Goal: Task Accomplishment & Management: Complete application form

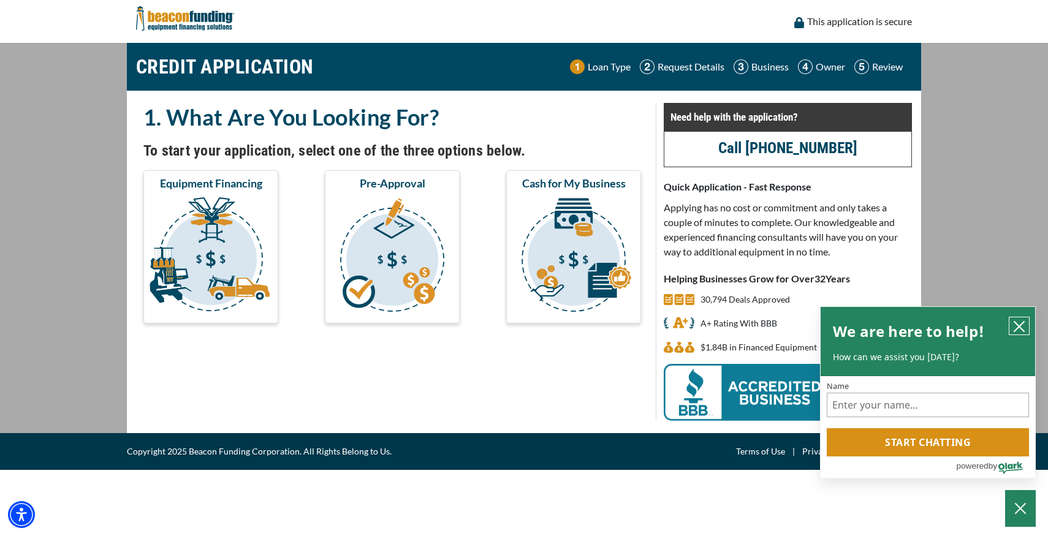
click at [1021, 322] on icon "close chatbox" at bounding box center [1019, 326] width 12 height 12
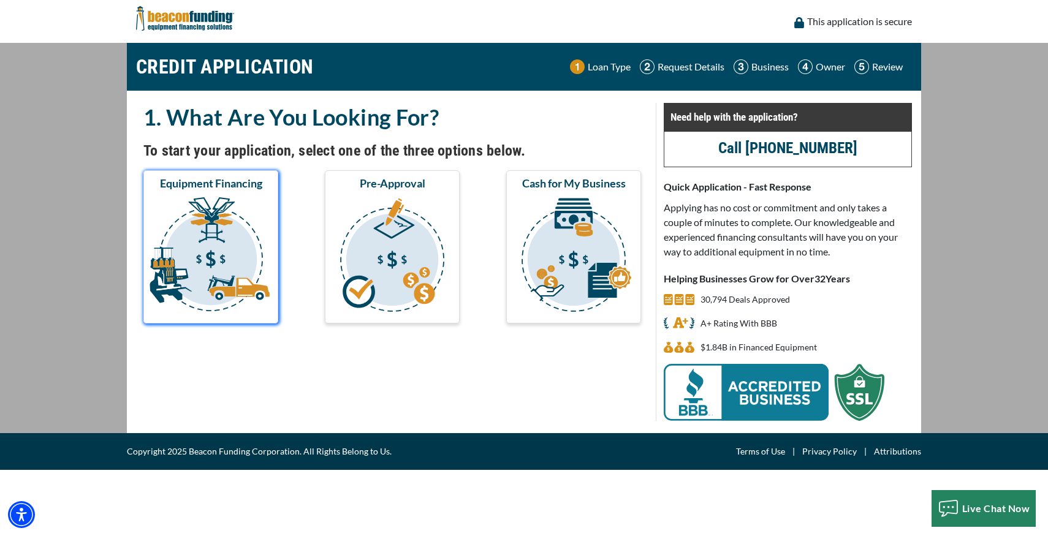
click at [231, 245] on img "submit" at bounding box center [211, 256] width 130 height 123
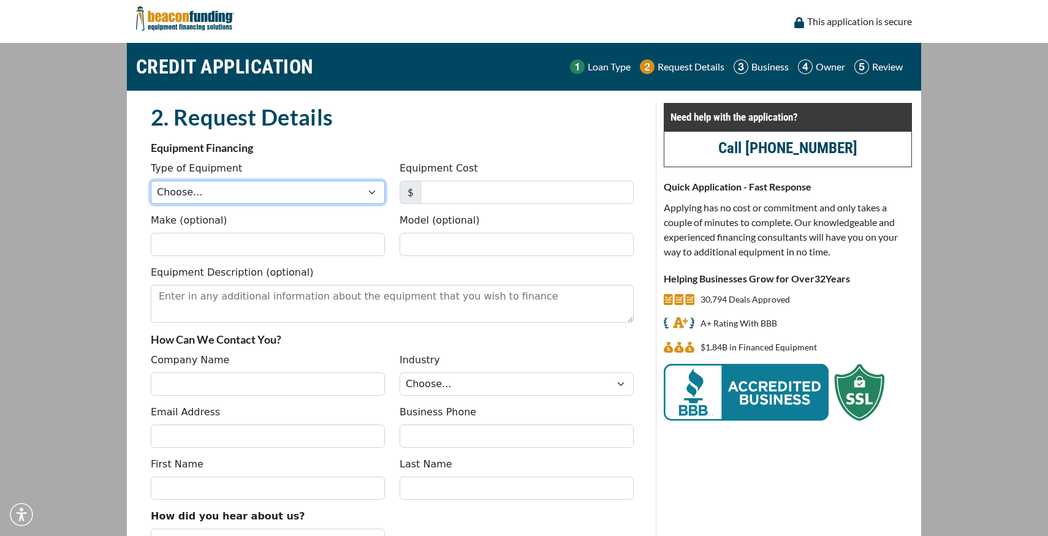
click at [269, 195] on select "Choose... Backhoe Boom/Bucket Truck Chipper Commercial Mower Crane DTG/DTF Prin…" at bounding box center [268, 192] width 234 height 23
select select "1"
click at [151, 181] on select "Choose... Backhoe Boom/Bucket Truck Chipper Commercial Mower Crane DTG/DTF Prin…" at bounding box center [268, 192] width 234 height 23
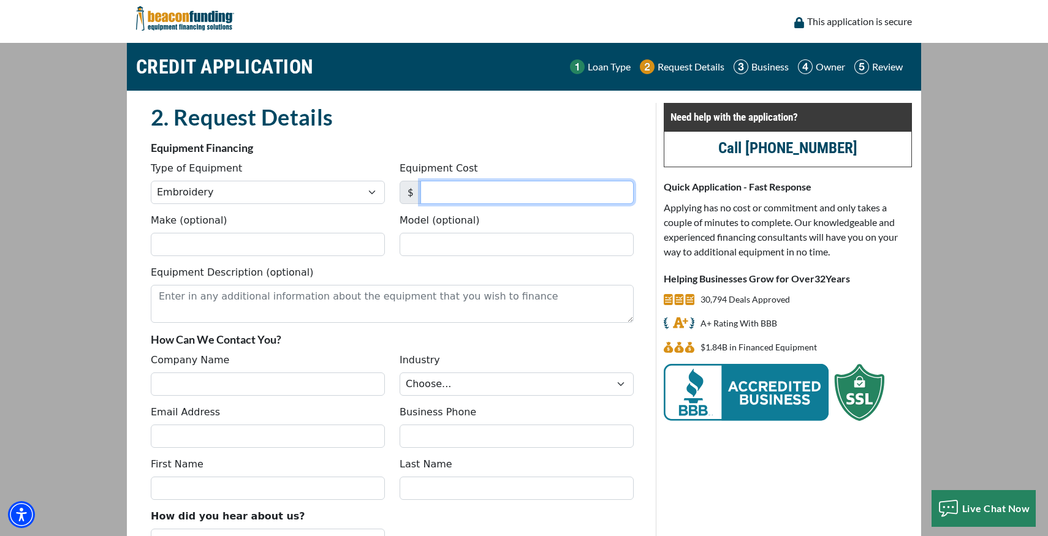
click at [468, 194] on input "Equipment Cost" at bounding box center [526, 192] width 213 height 23
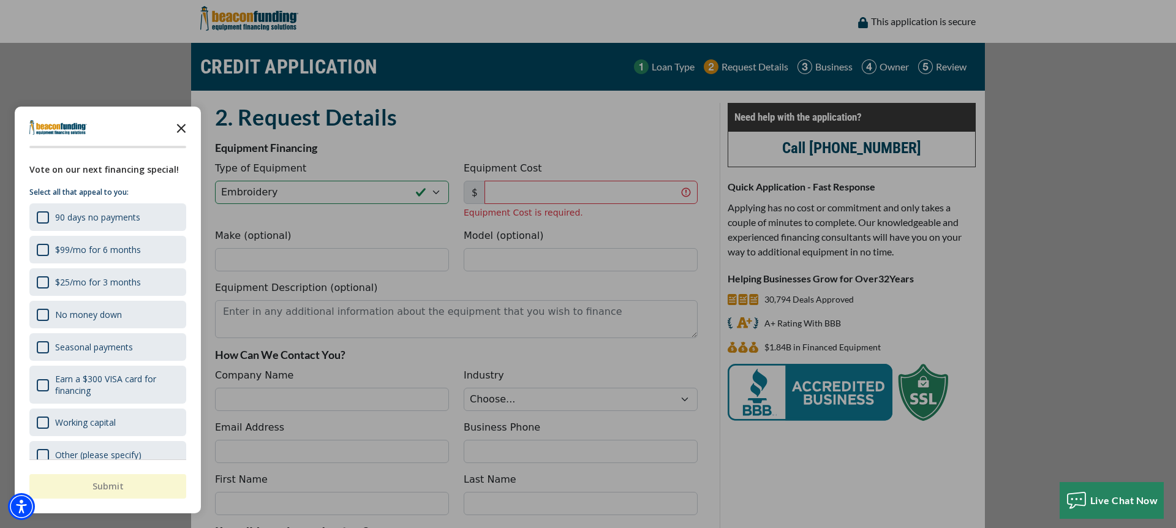
click at [180, 133] on icon "Close the survey" at bounding box center [181, 127] width 25 height 25
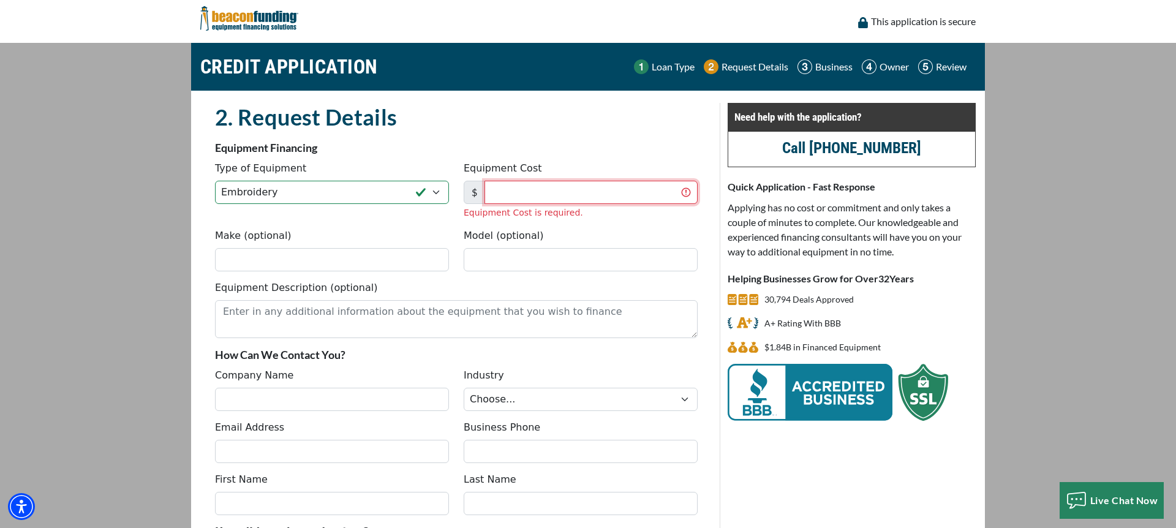
click at [551, 194] on input "Equipment Cost" at bounding box center [591, 192] width 213 height 23
type input "955,285"
click at [396, 261] on div "Make (optional) Model (optional)" at bounding box center [457, 255] width 498 height 52
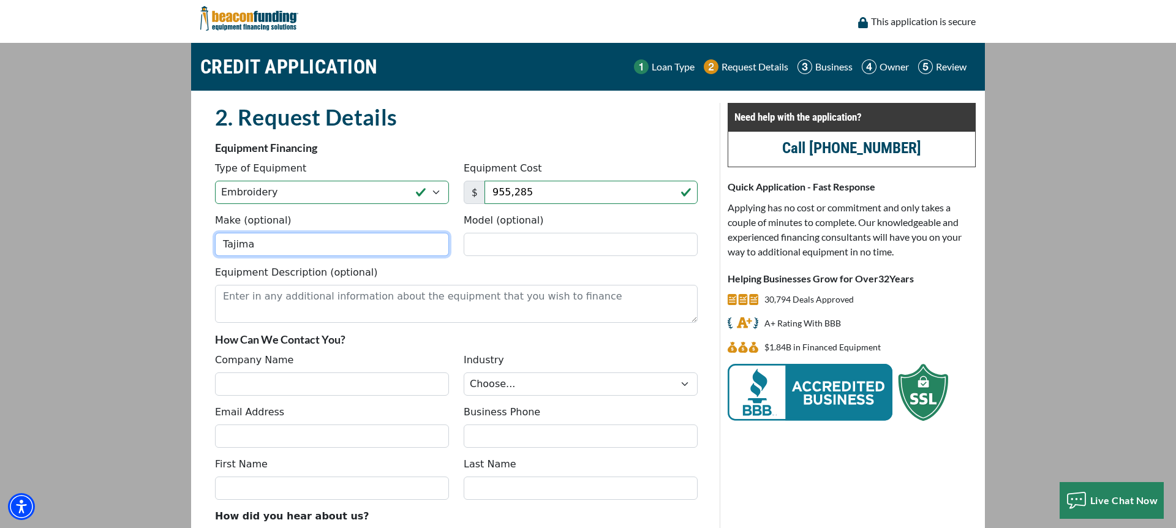
type input "Tajima"
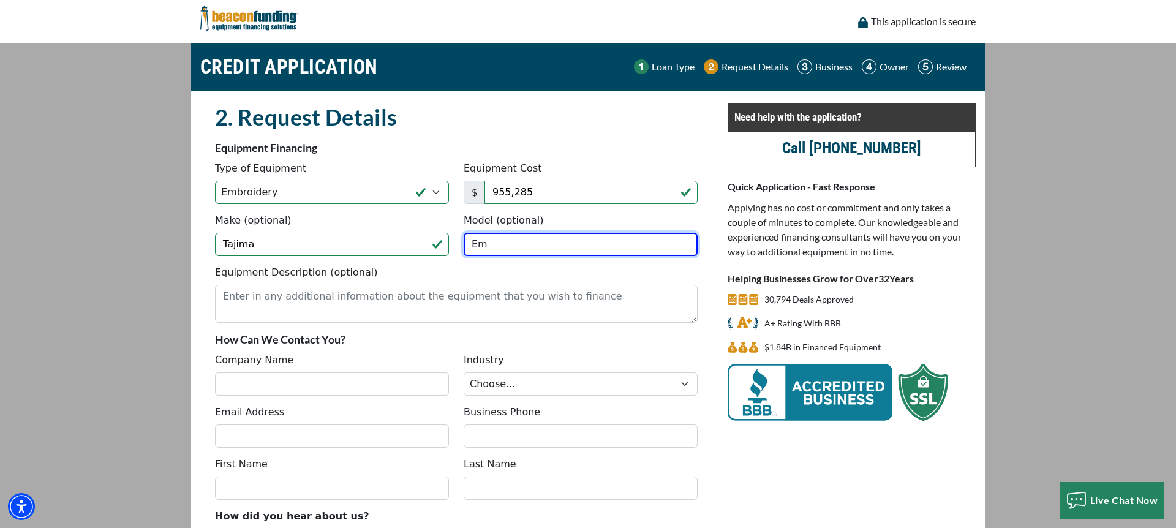
type input "E"
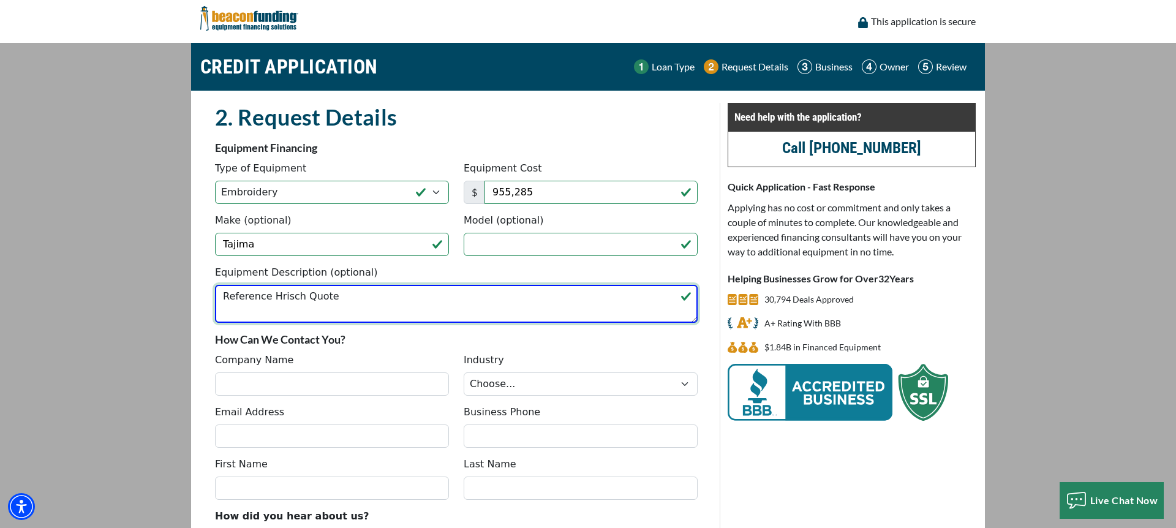
paste textarea "HSI-25092214732"
click at [289, 297] on textarea "Reference Hrisch Quote HSI-25092214732" at bounding box center [456, 304] width 483 height 38
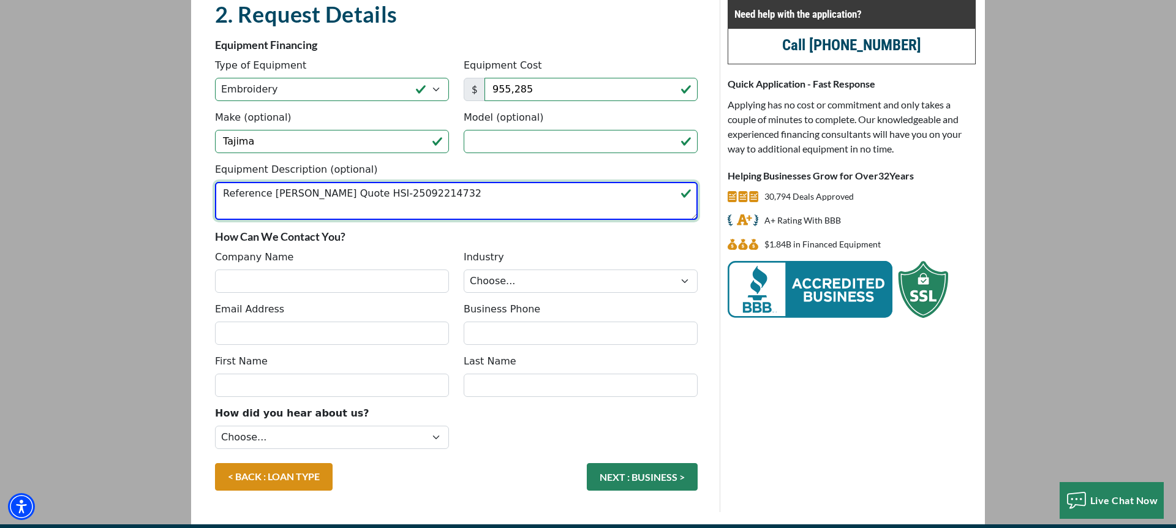
scroll to position [119, 0]
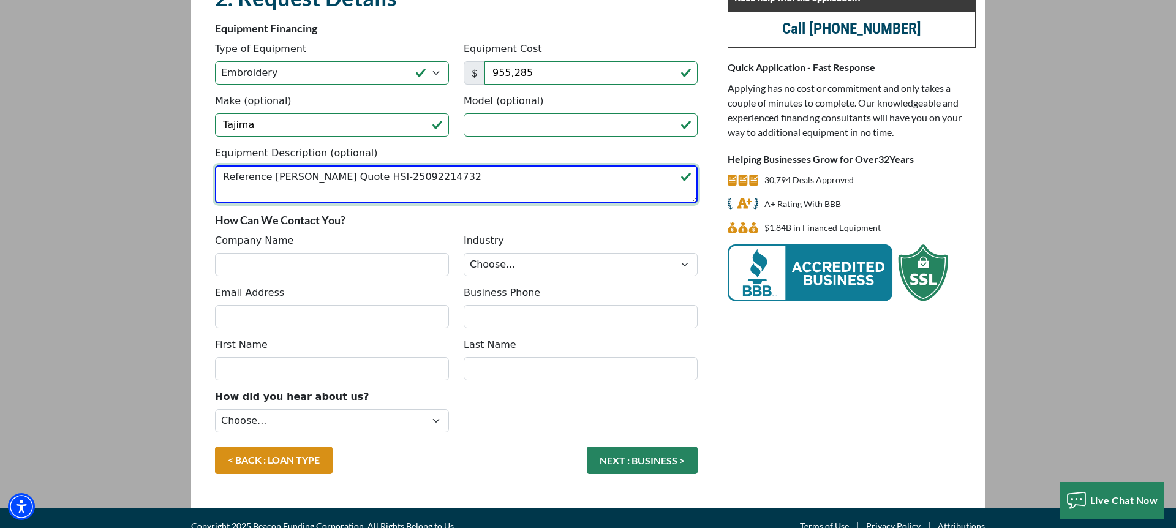
type textarea "Reference [PERSON_NAME] Quote HSI-25092214732"
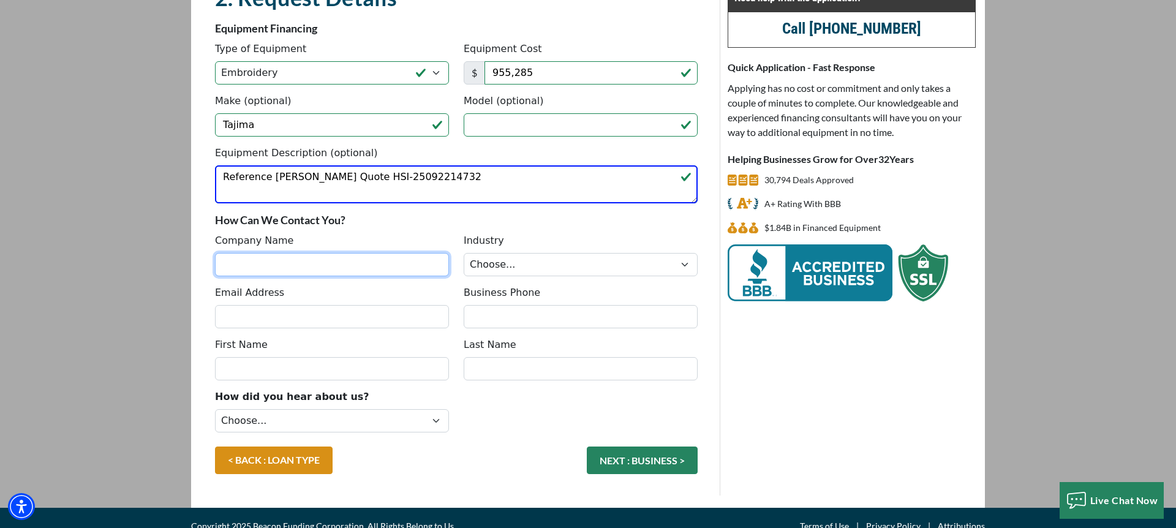
click at [357, 265] on input "Company Name" at bounding box center [332, 264] width 234 height 23
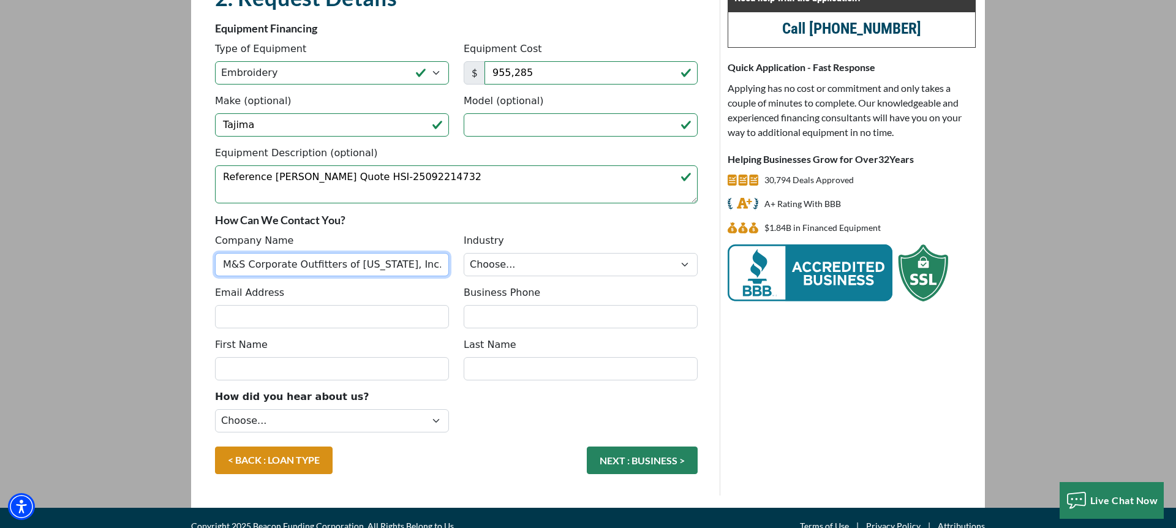
type input "M&S Corporate Outfitters of Texas, Inc."
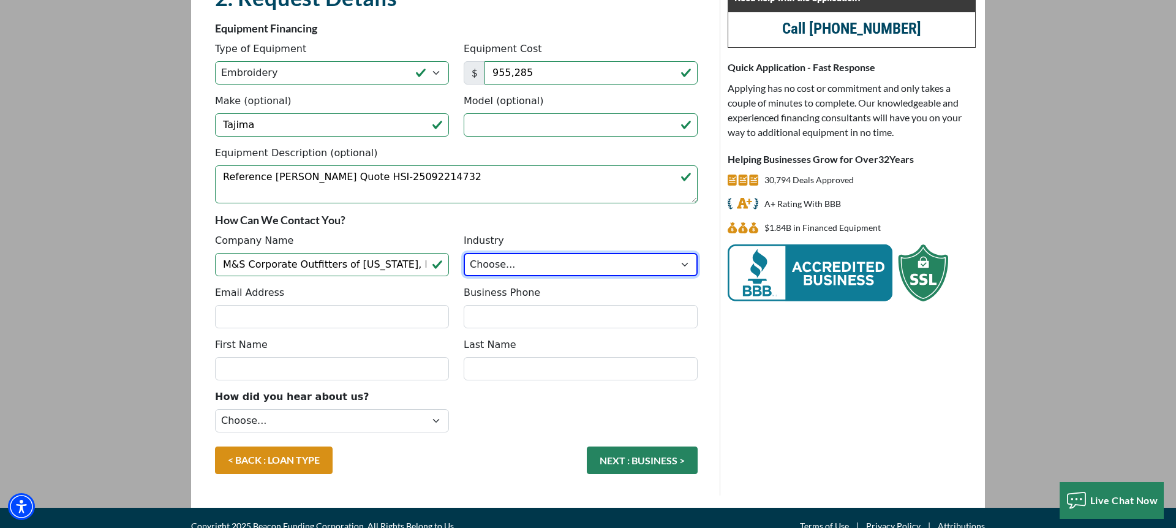
scroll to position [119, 0]
click at [556, 270] on select "Choose... Towing Landscape/Hardscape Decorated Apparel Septic Light Constructio…" at bounding box center [581, 265] width 234 height 23
select select "3"
click at [464, 254] on select "Choose... Towing Landscape/Hardscape Decorated Apparel Septic Light Constructio…" at bounding box center [581, 265] width 234 height 23
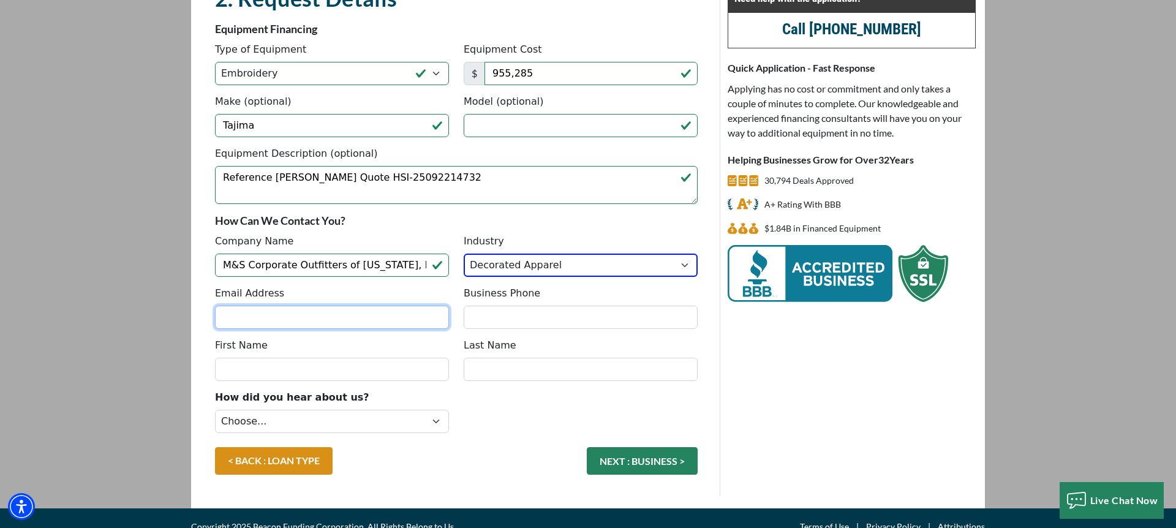
click at [409, 319] on input "Email Address" at bounding box center [332, 317] width 234 height 23
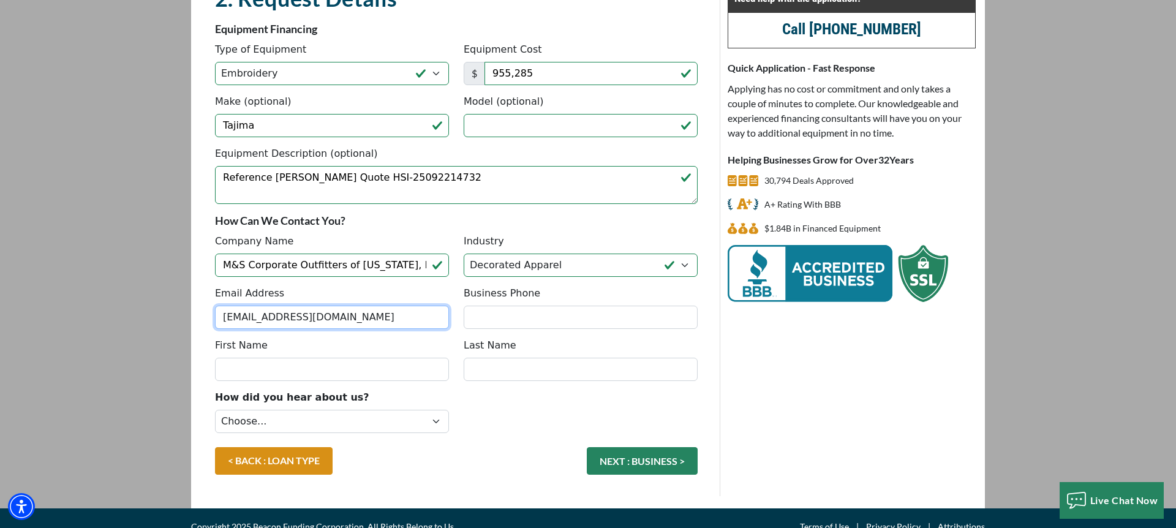
type input "[EMAIL_ADDRESS][DOMAIN_NAME]"
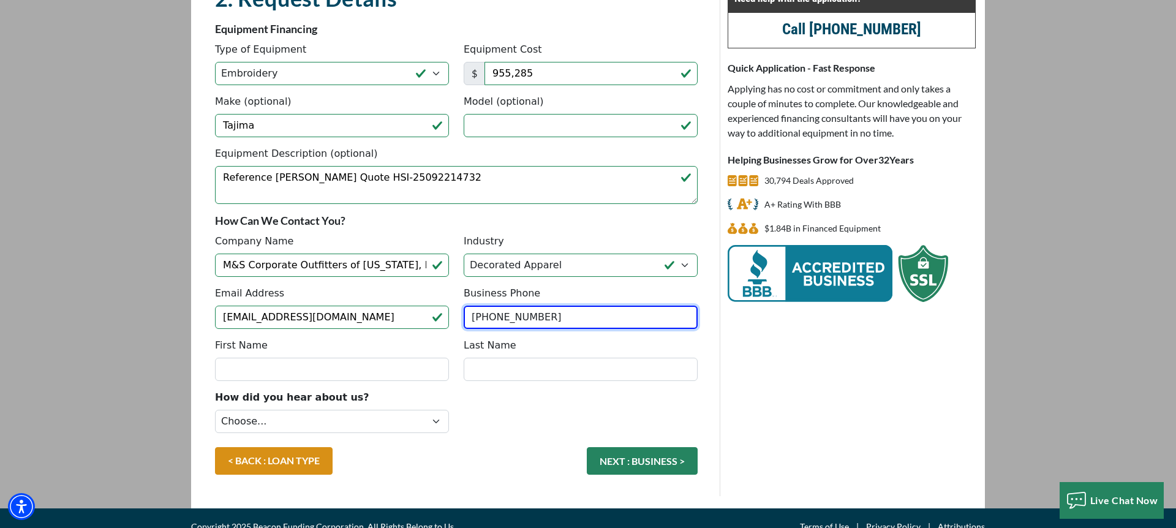
type input "(281) 598-1100"
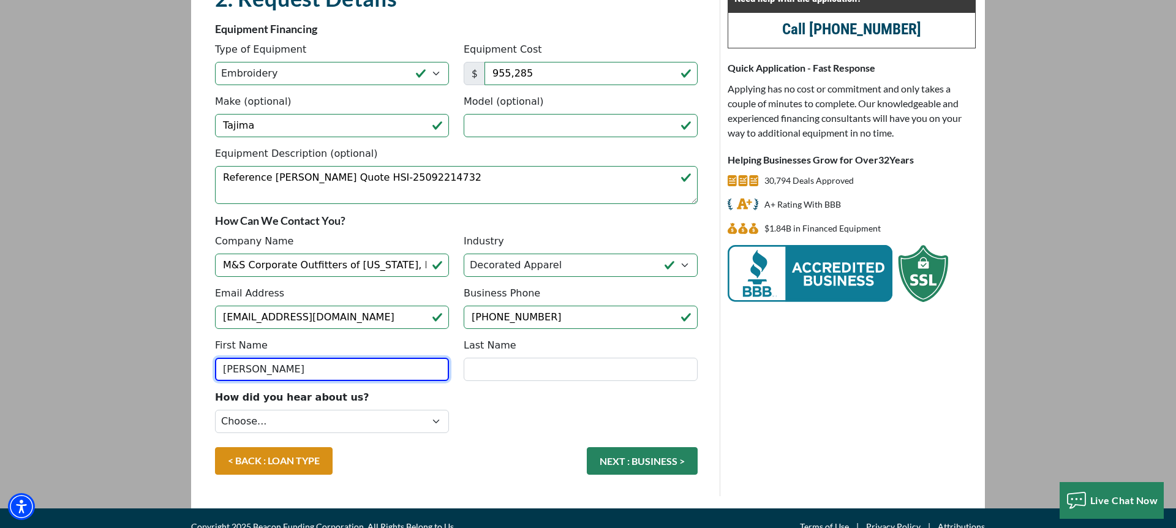
type input "[PERSON_NAME]"
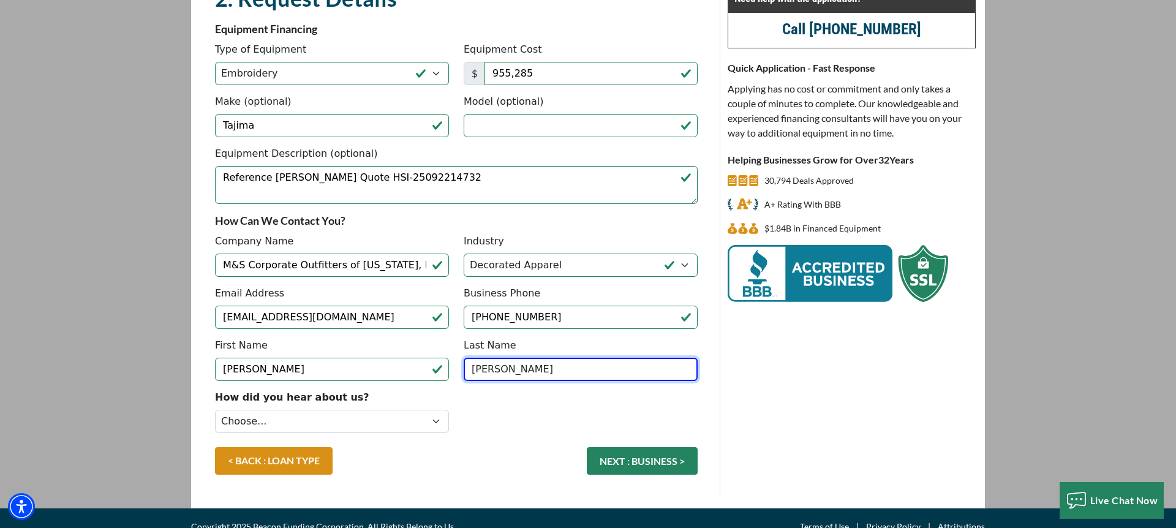
type input "[PERSON_NAME]"
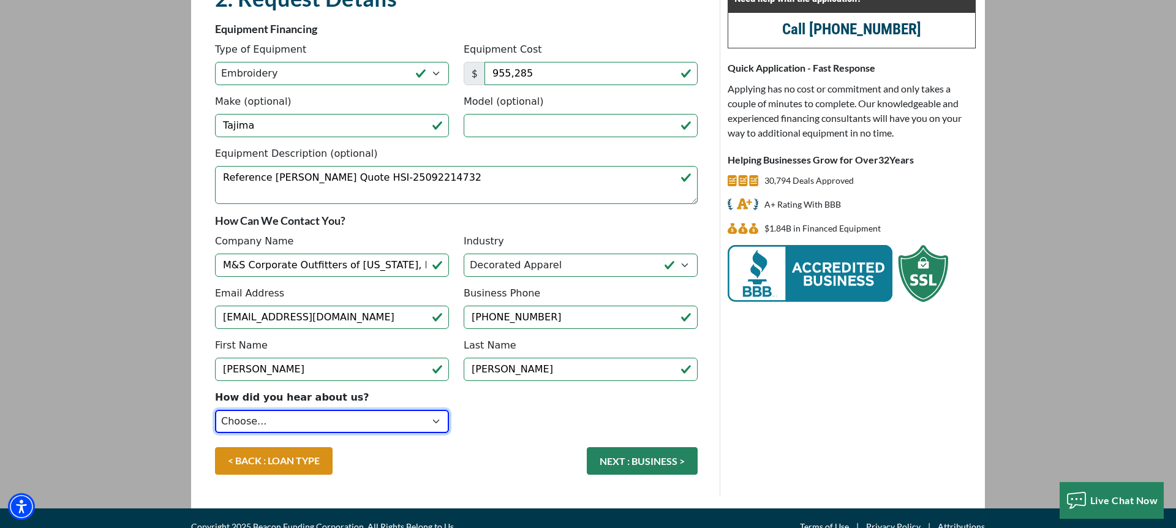
click at [412, 422] on select "Choose... Internet Search Vendor Referral Word of Mouth Client Referral Email E…" at bounding box center [332, 421] width 234 height 23
select select "4"
click at [215, 410] on select "Choose... Internet Search Vendor Referral Word of Mouth Client Referral Email E…" at bounding box center [332, 421] width 234 height 23
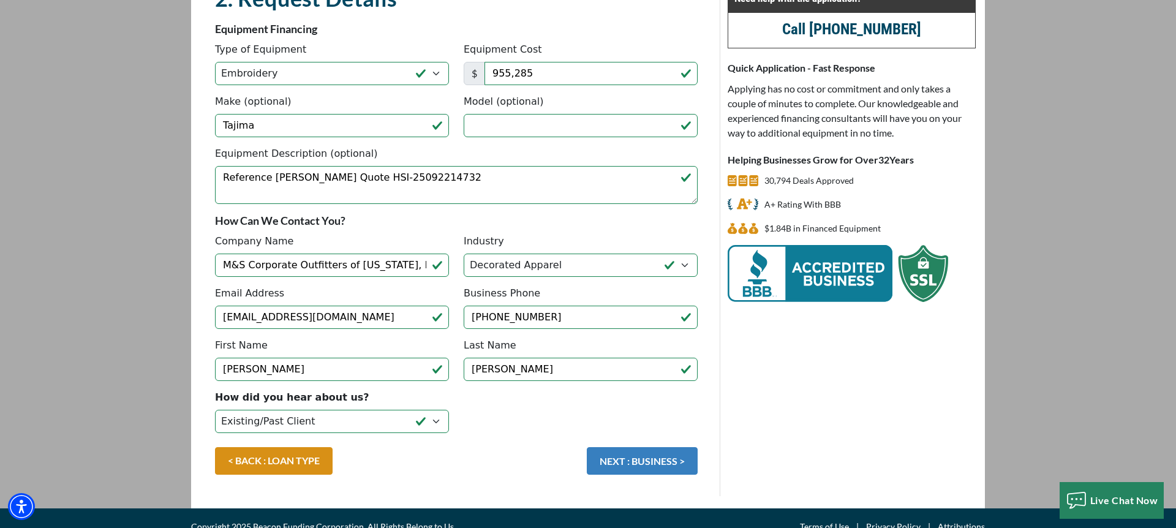
click at [671, 466] on button "NEXT : BUSINESS >" at bounding box center [642, 461] width 111 height 28
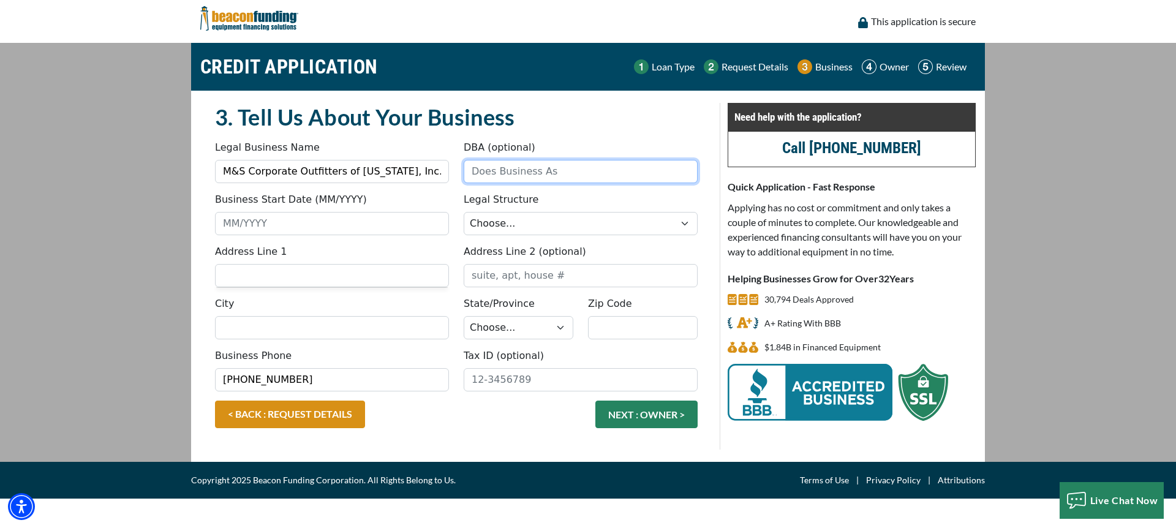
click at [560, 170] on input "DBA (optional)" at bounding box center [581, 171] width 234 height 23
type input "Brand Junkie"
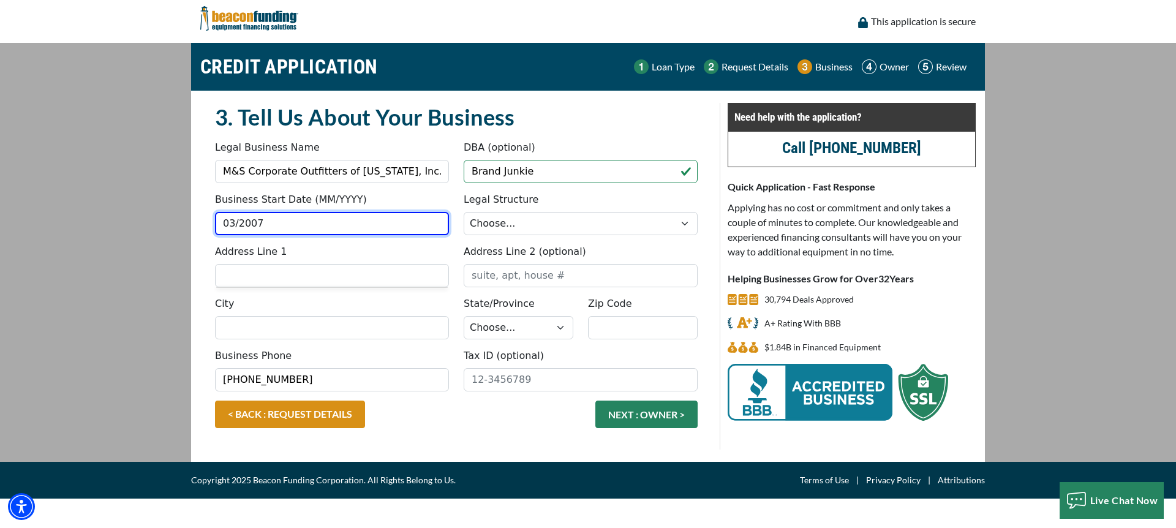
type input "03/2007"
click at [659, 232] on select "Choose... Corporation LLC LLP Municipality Non-Profit Partnership Proprietorship" at bounding box center [581, 223] width 234 height 23
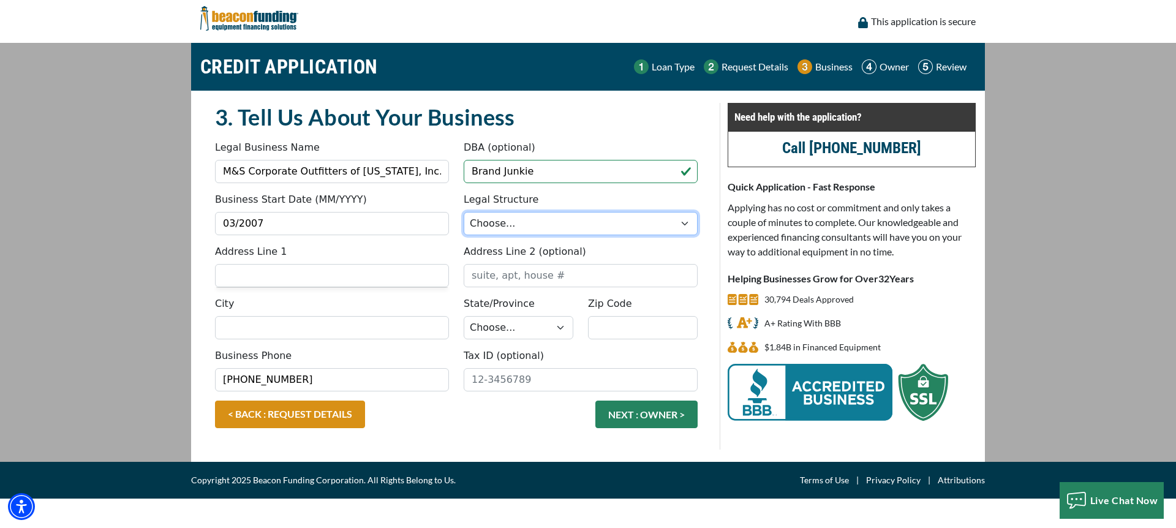
select select "1"
click at [464, 212] on select "Choose... Corporation LLC LLP Municipality Non-Profit Partnership Proprietorship" at bounding box center [581, 223] width 234 height 23
click at [315, 259] on div "Address Line 1" at bounding box center [332, 265] width 249 height 43
click at [315, 276] on input "Address Line 1" at bounding box center [332, 275] width 234 height 23
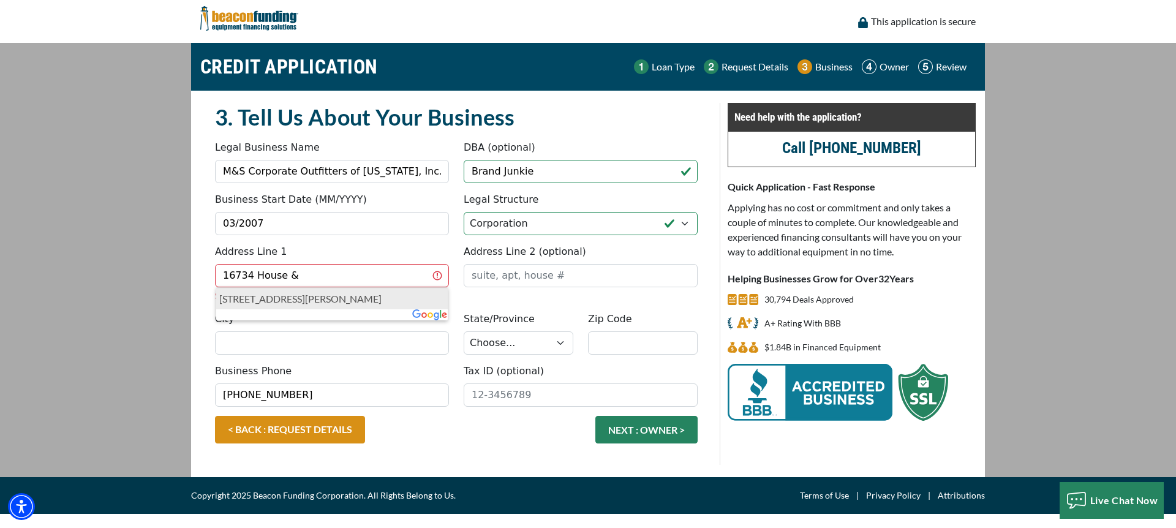
click at [256, 300] on p "16734 House & Hahl Road, Cypress, TX, USA" at bounding box center [331, 299] width 225 height 15
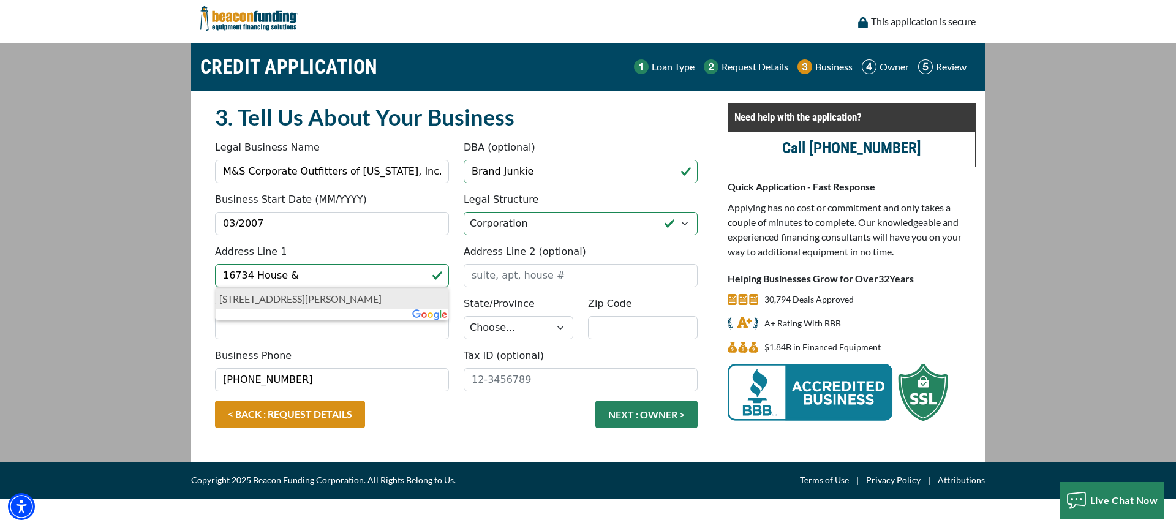
type input "16734 House Hahl Road"
select select "45"
type input "77433"
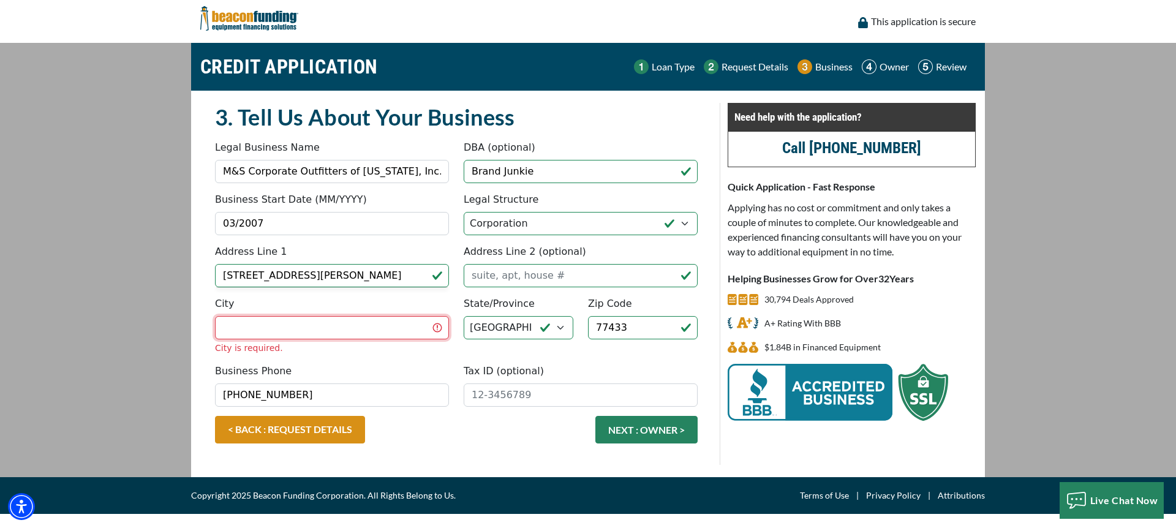
click at [325, 324] on input "City" at bounding box center [332, 327] width 234 height 23
type input "Cypress"
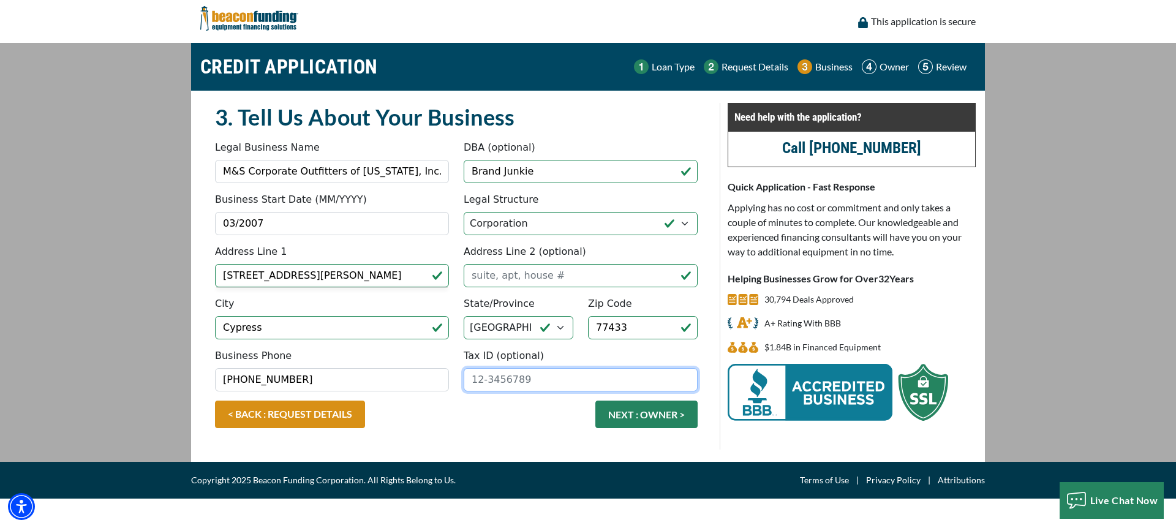
click at [521, 379] on input "Tax ID (optional)" at bounding box center [581, 379] width 234 height 23
type input "20-8698449"
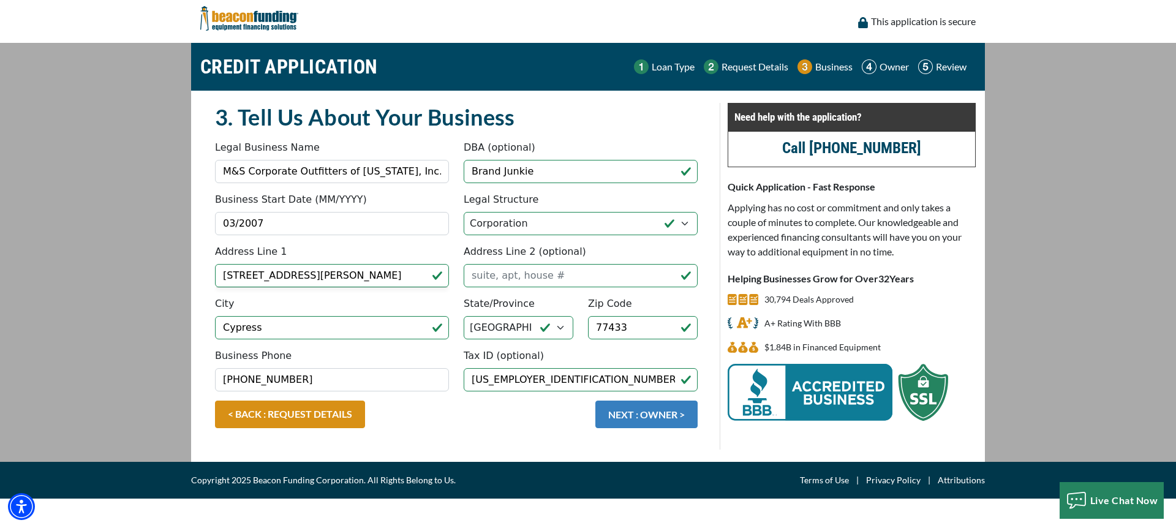
click at [652, 414] on button "NEXT : OWNER >" at bounding box center [647, 415] width 102 height 28
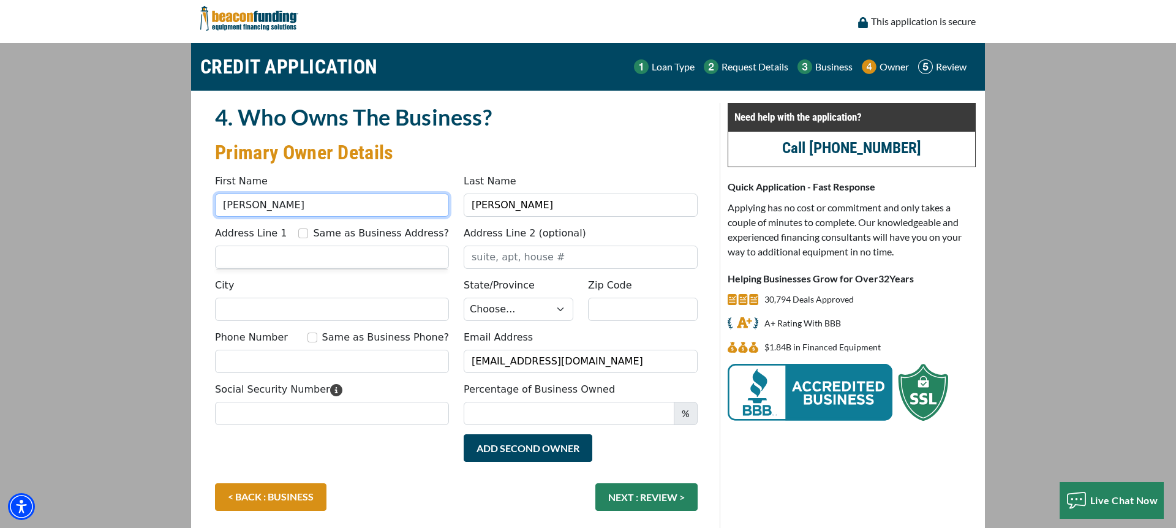
click at [275, 201] on input "Patricia" at bounding box center [332, 205] width 234 height 23
type input "Marc"
type input "Miller"
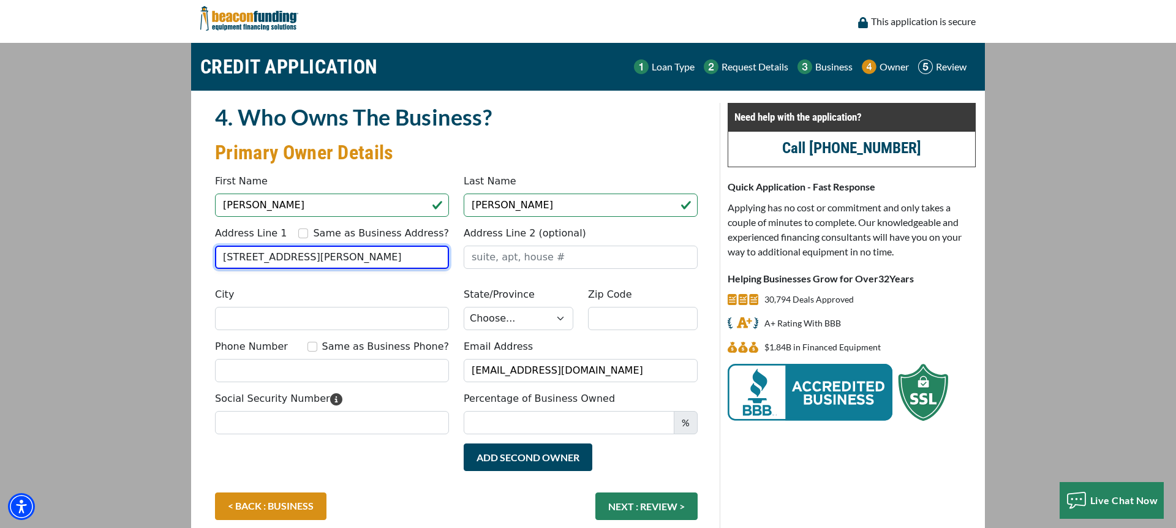
type input "12103 West Allen Shore Dr."
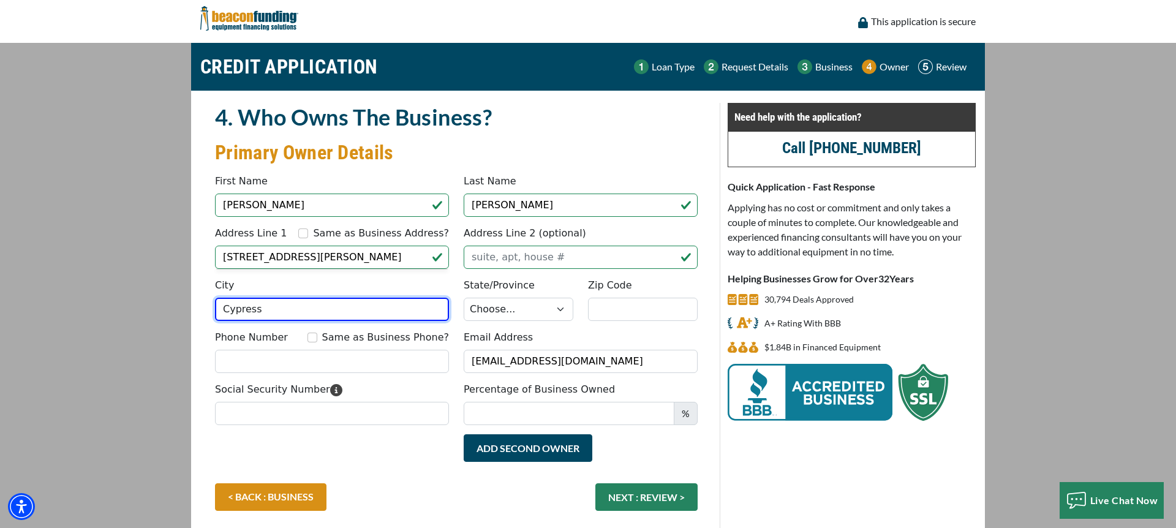
type input "Cypress"
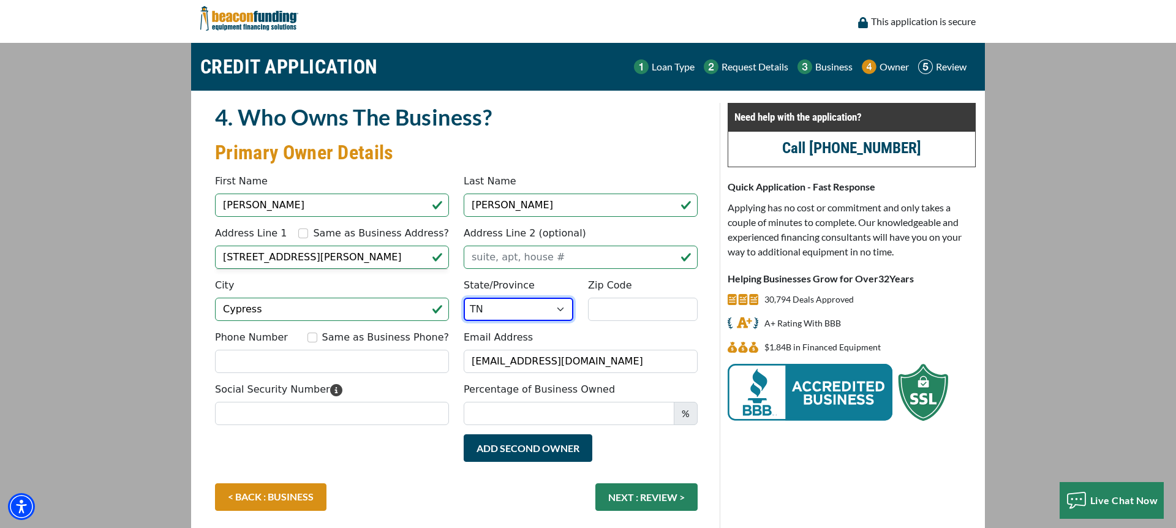
select select "45"
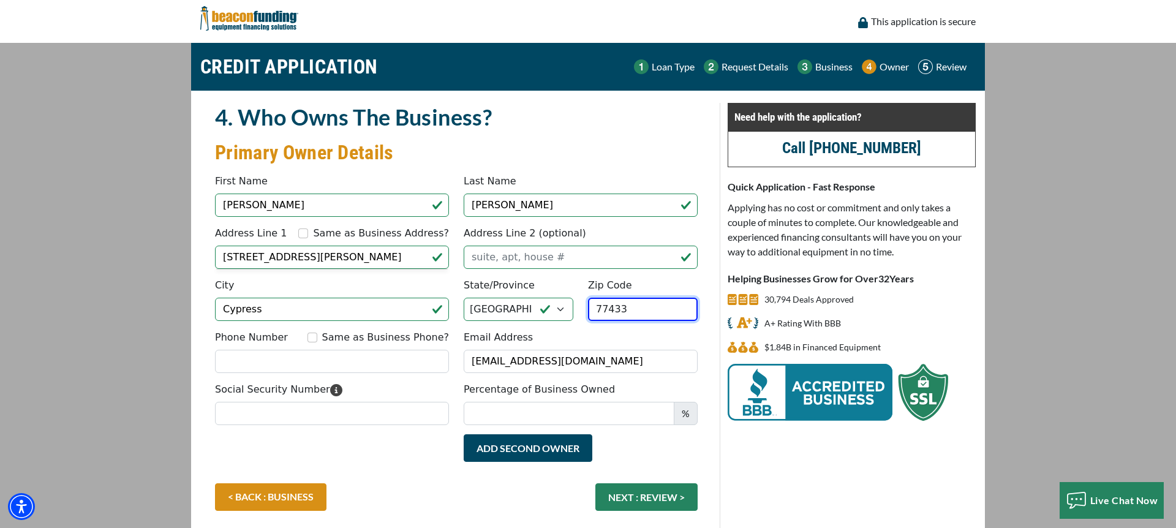
type input "77433"
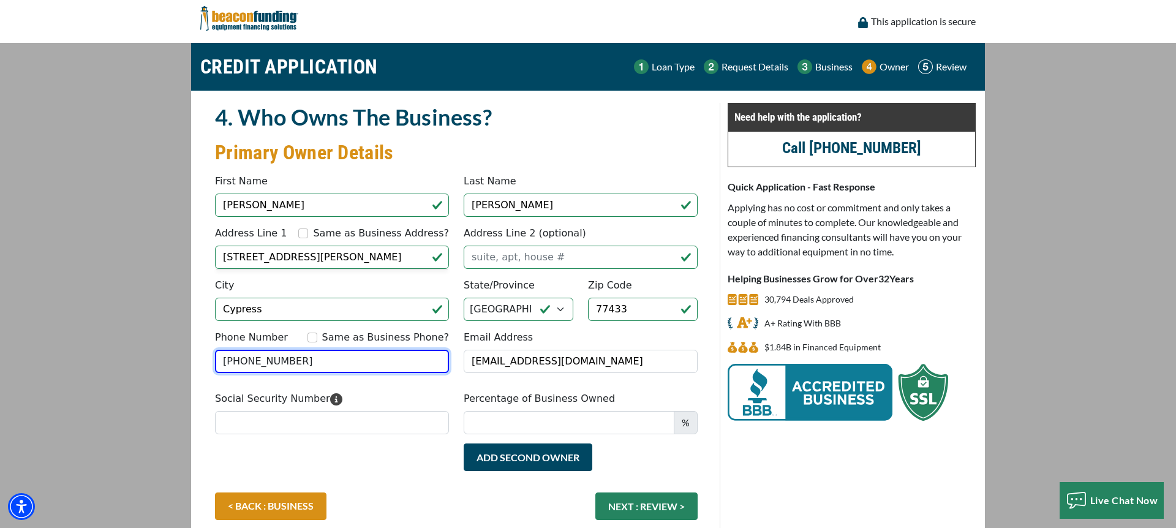
type input "(504) 813-5562"
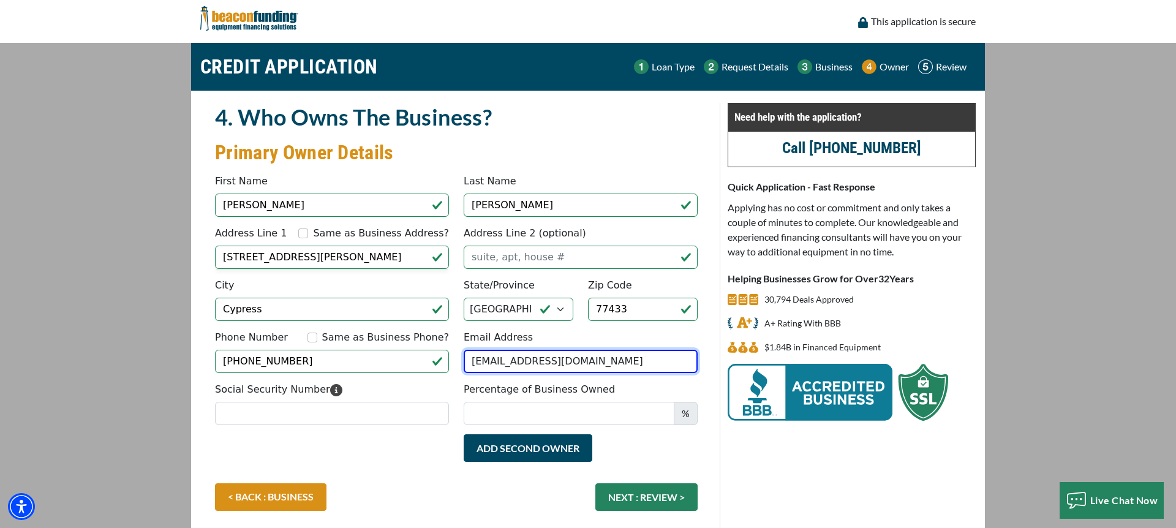
type input "mmiller@mybrandjunkie.com"
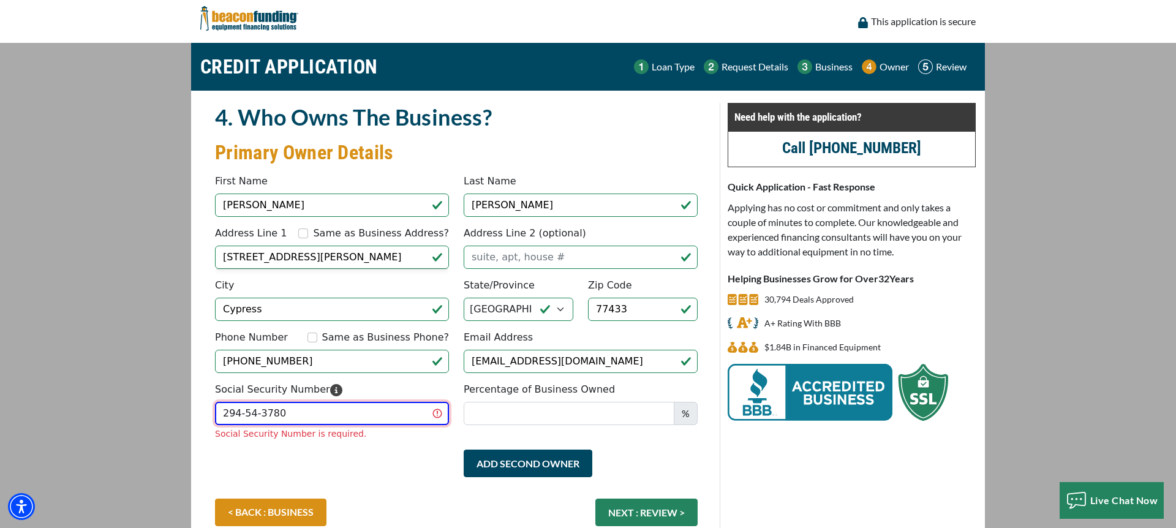
type input "294-54-3780"
click at [593, 414] on input "Percentage of Business Owned" at bounding box center [569, 413] width 211 height 23
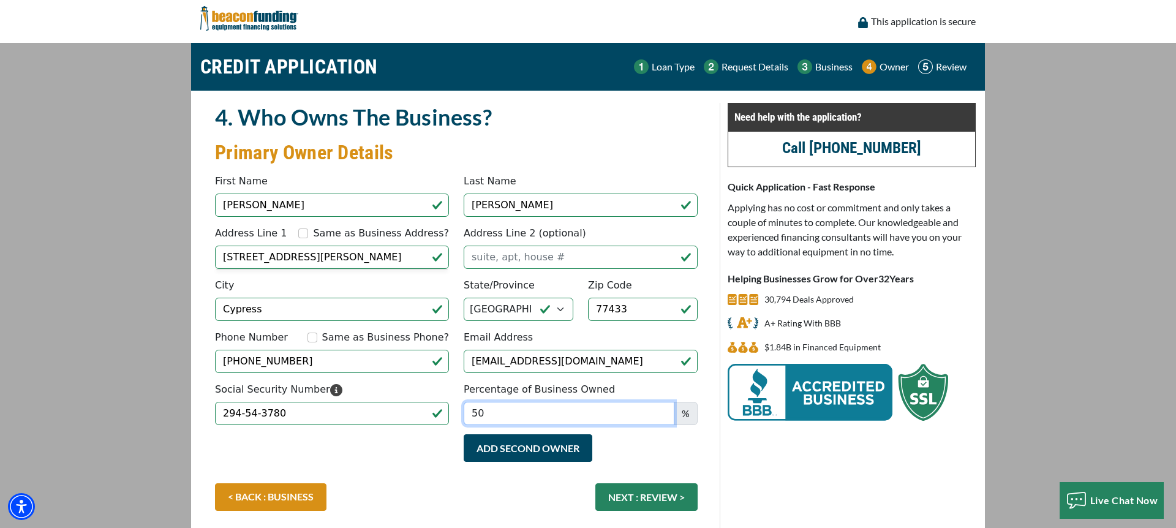
type input "50"
click at [668, 454] on div "Add Second Owner Remove Second Owner" at bounding box center [580, 454] width 249 height 40
click at [560, 460] on button "Add Second Owner" at bounding box center [528, 448] width 129 height 28
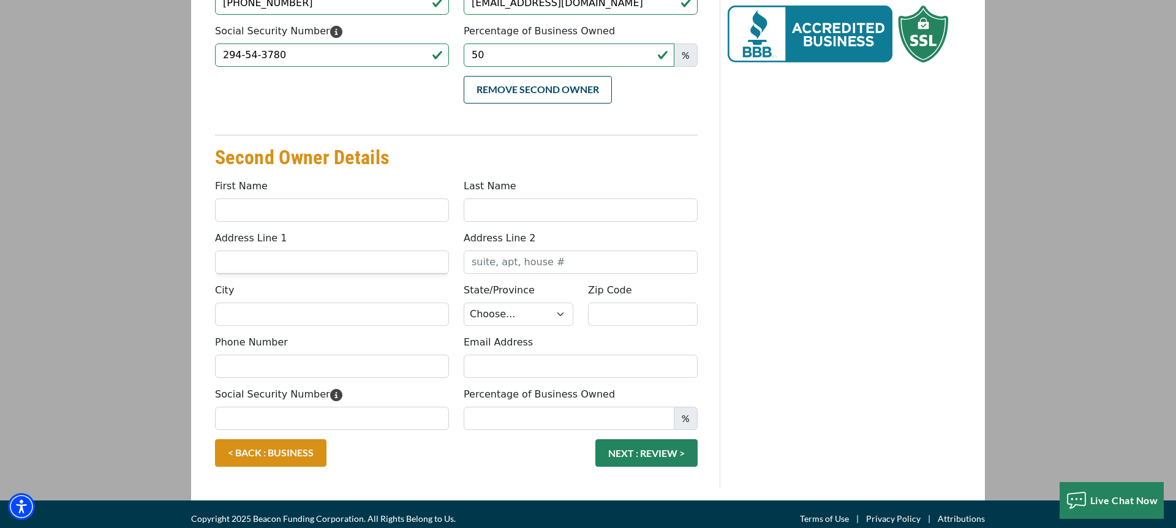
scroll to position [368, 0]
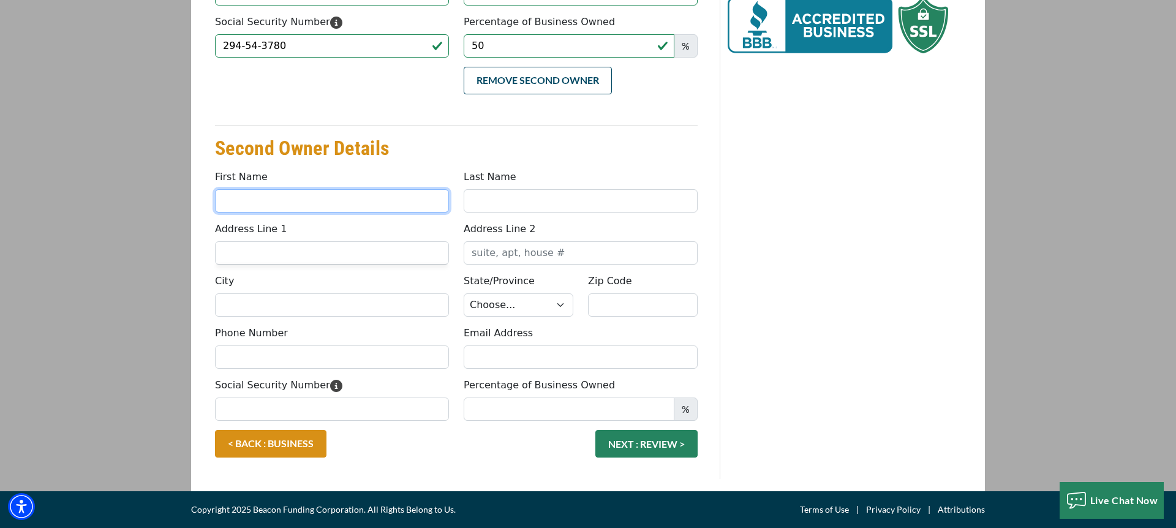
click at [344, 207] on input "First Name" at bounding box center [332, 200] width 234 height 23
type input "Sandra"
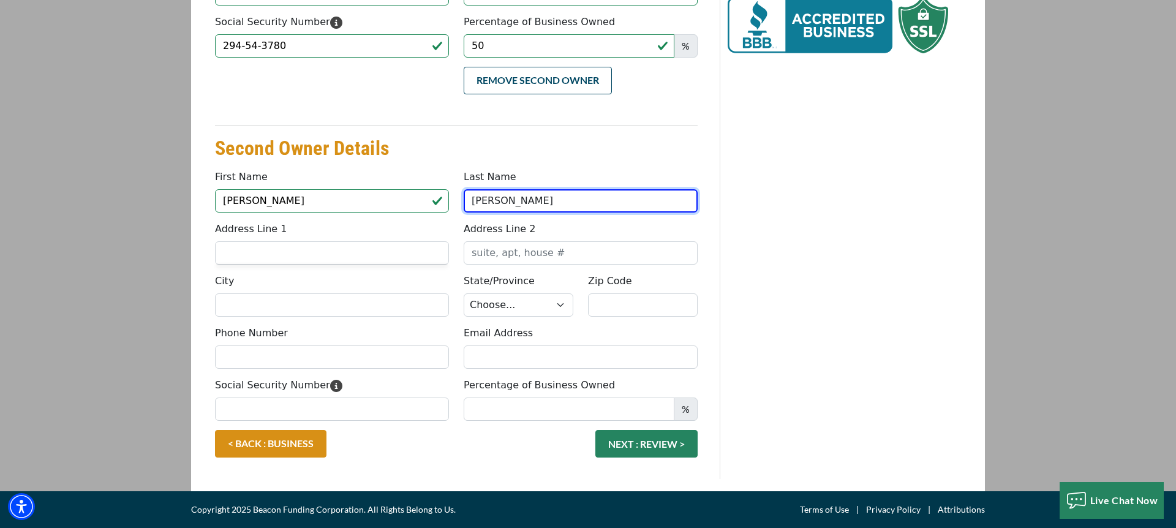
type input "Miller"
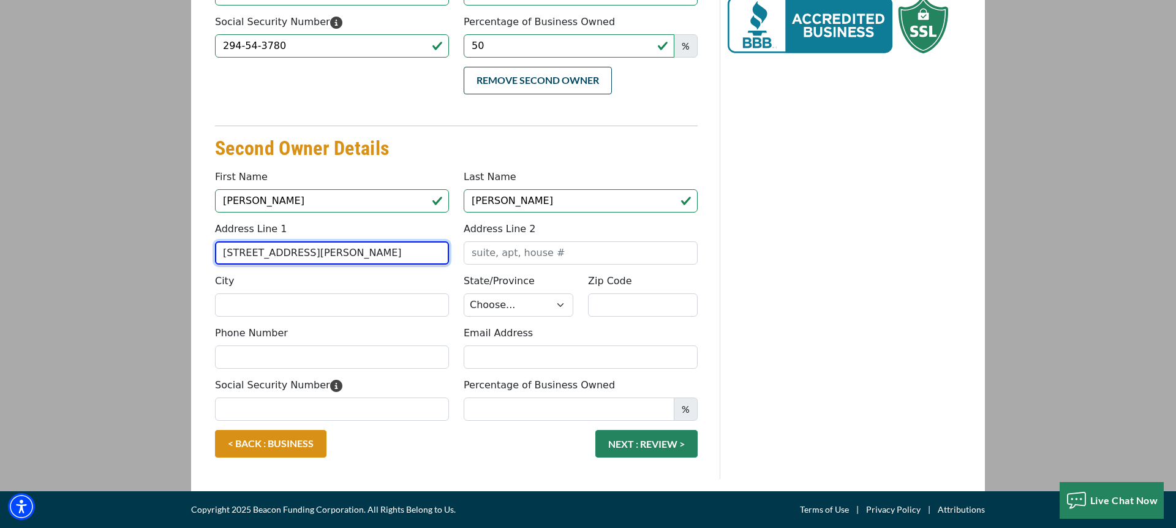
type input "12103 West Allen Shore Dr"
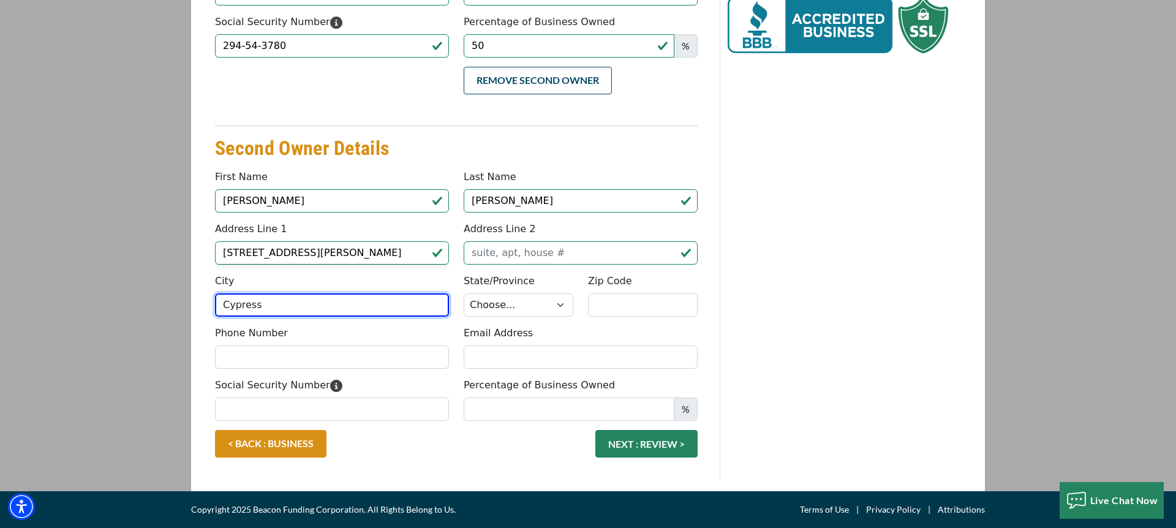
type input "Cypress"
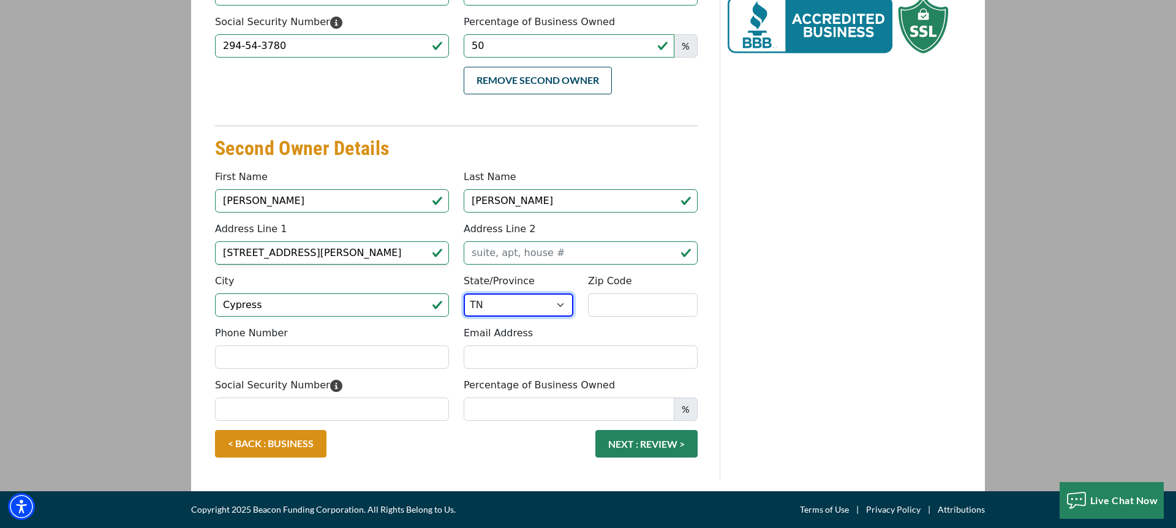
select select "45"
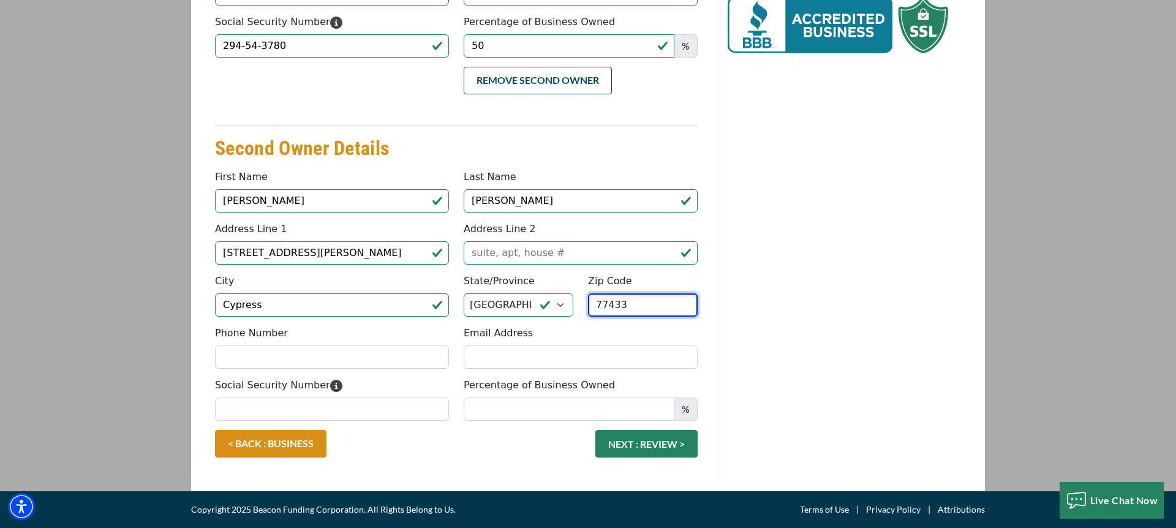
type input "77433"
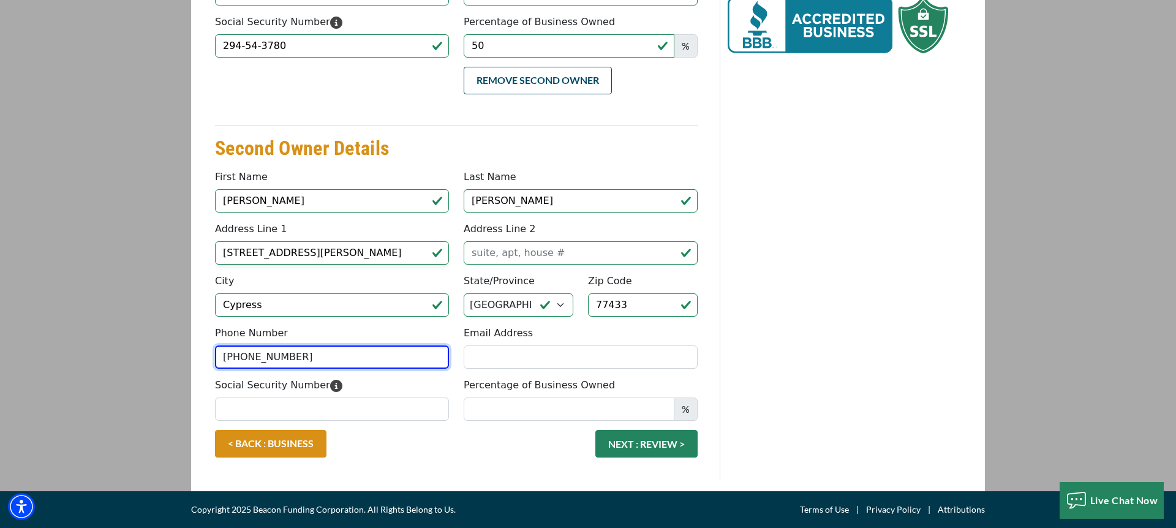
type input "(504) 813-5562"
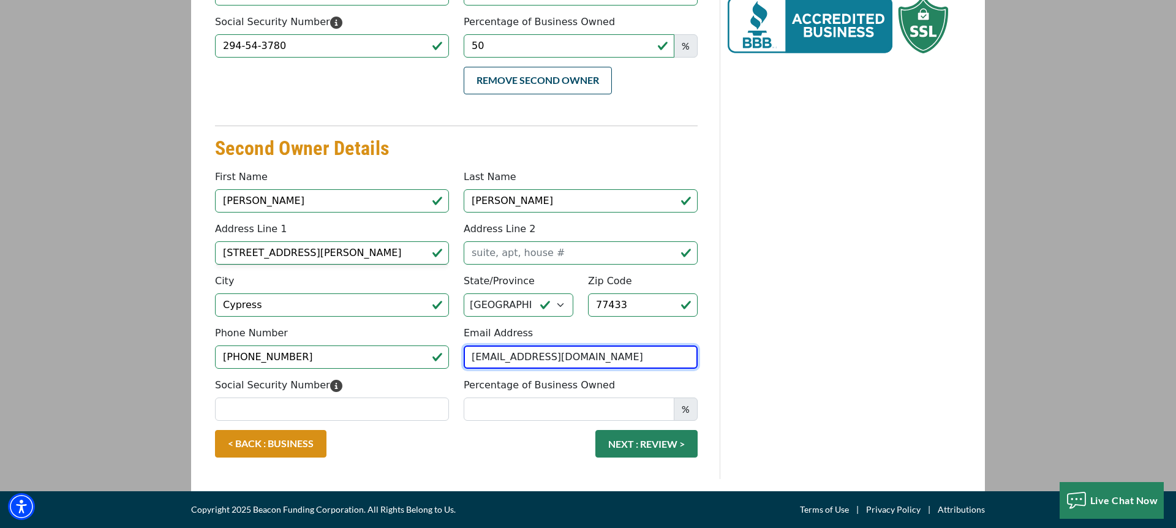
type input "asport.marc@gmail.com"
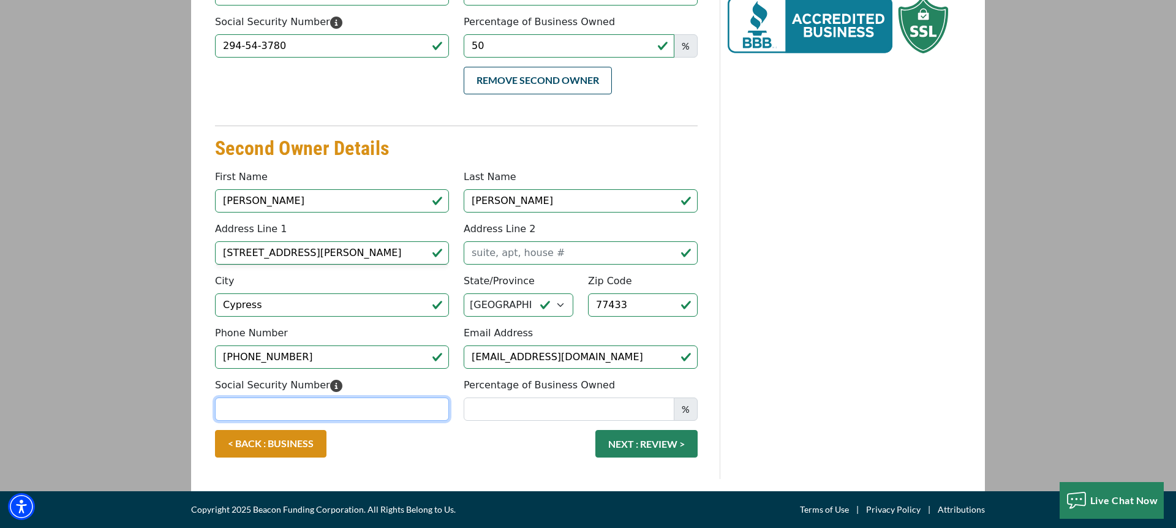
click at [395, 406] on input "Social Security Number" at bounding box center [332, 409] width 234 height 23
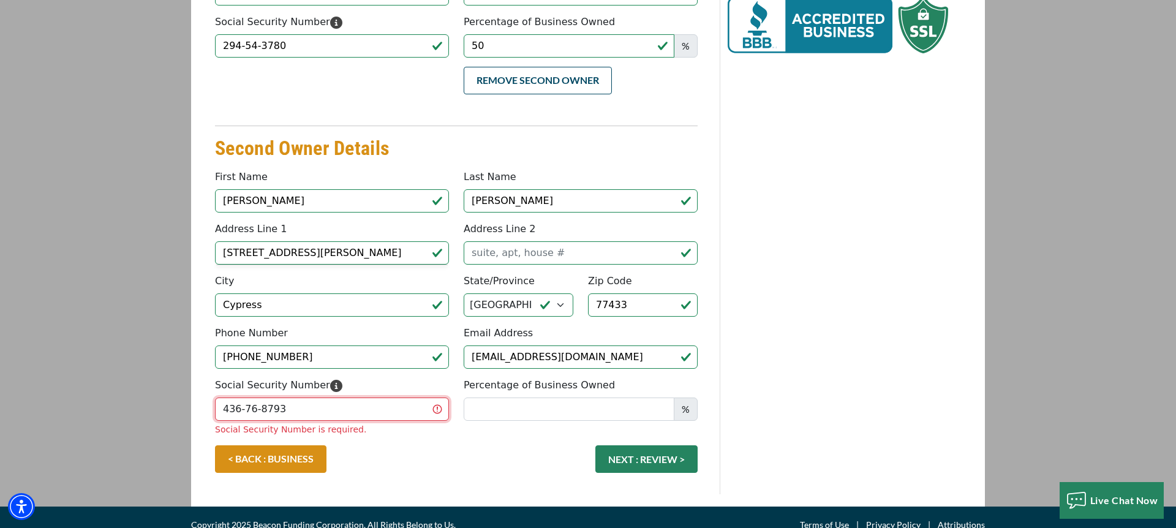
type input "436-76-8793"
click at [559, 405] on input "Percentage of Business Owned" at bounding box center [569, 409] width 211 height 23
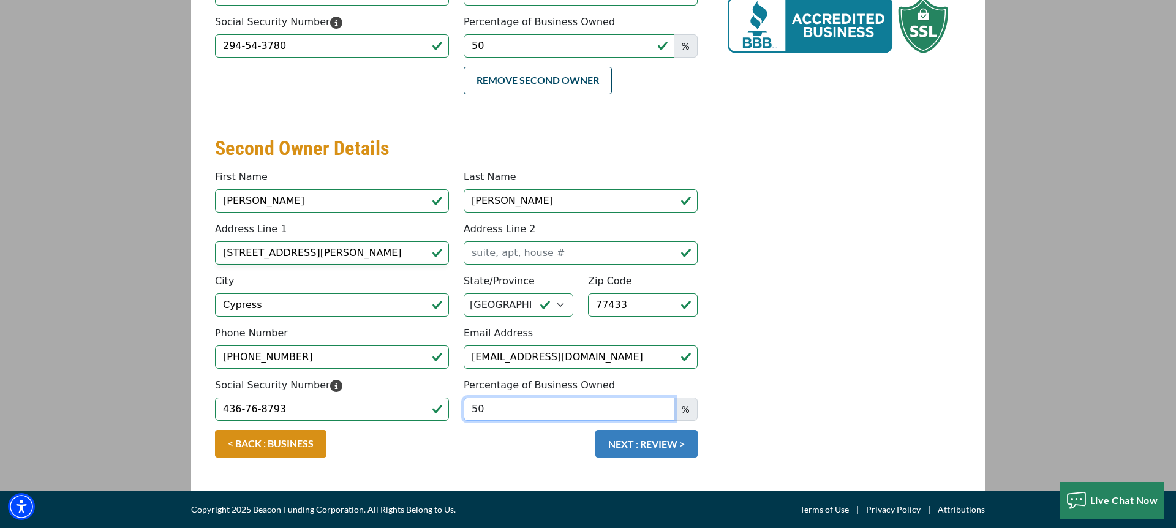
type input "50"
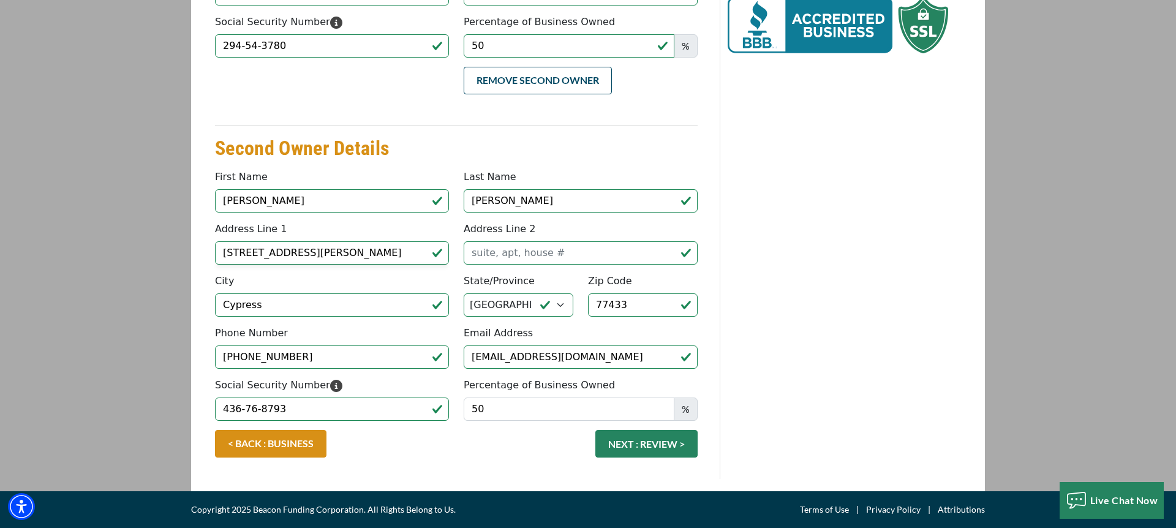
click at [648, 441] on button "NEXT : REVIEW >" at bounding box center [647, 444] width 102 height 28
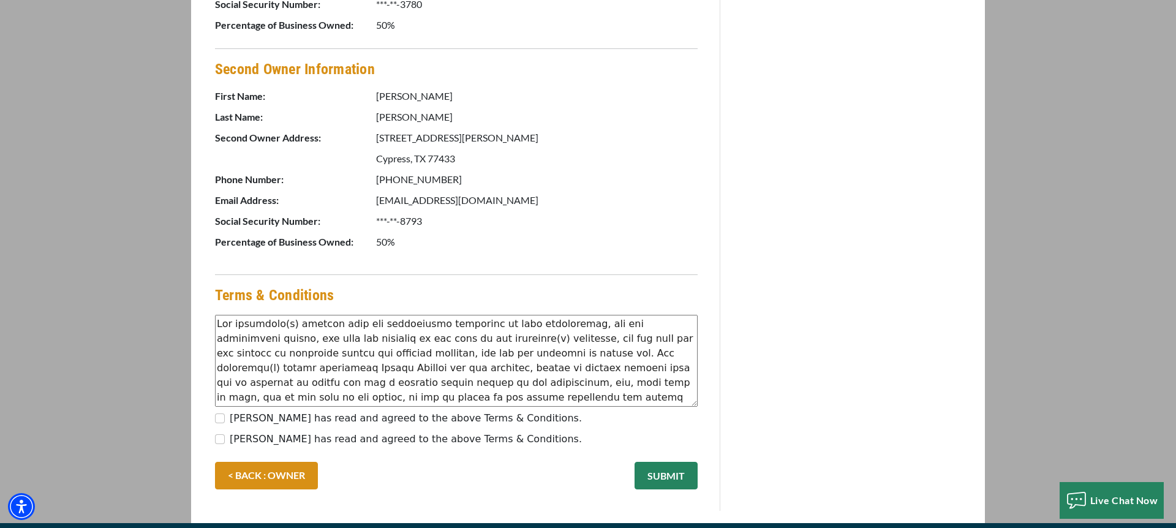
scroll to position [811, 0]
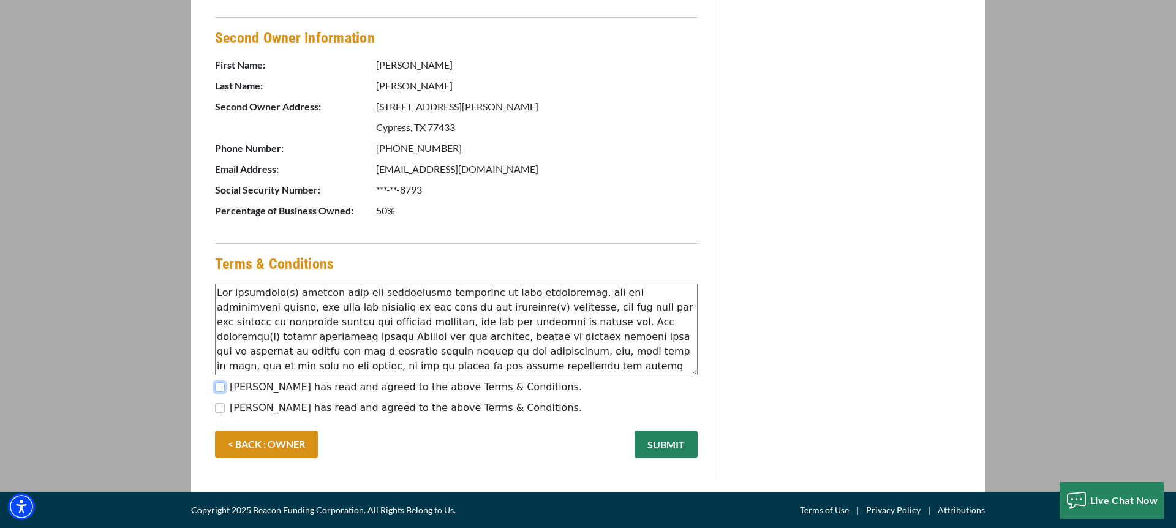
click at [224, 388] on input "[PERSON_NAME] has read and agreed to the above Terms & Conditions." at bounding box center [220, 387] width 10 height 10
checkbox input "true"
click at [222, 405] on input "Sandra Miller has read and agreed to the above Terms & Conditions." at bounding box center [220, 408] width 10 height 10
checkbox input "true"
click at [658, 452] on button "SUBMIT" at bounding box center [666, 445] width 63 height 28
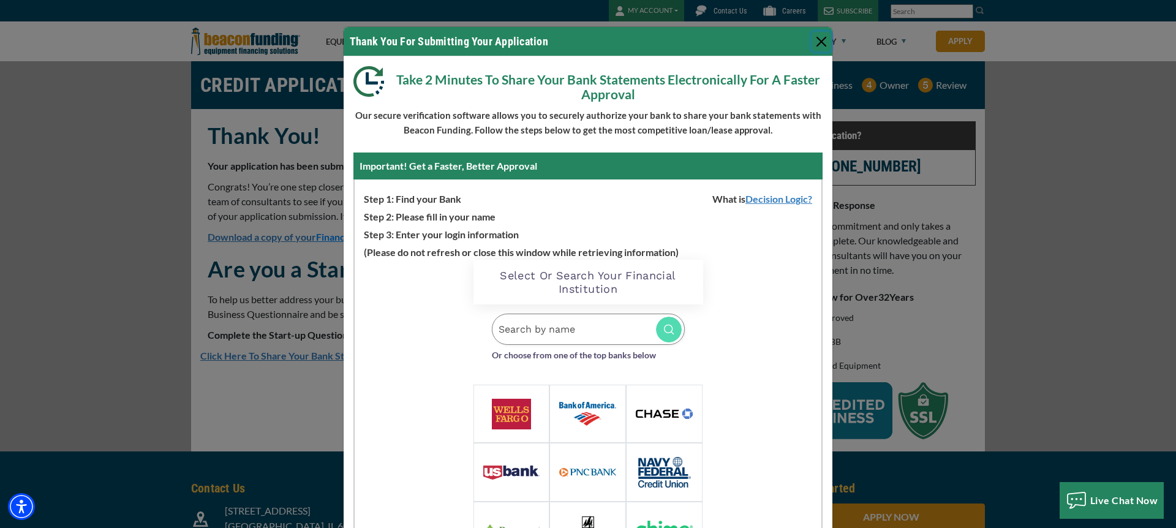
click at [825, 43] on button "Close" at bounding box center [822, 42] width 20 height 20
